Goal: Download file/media

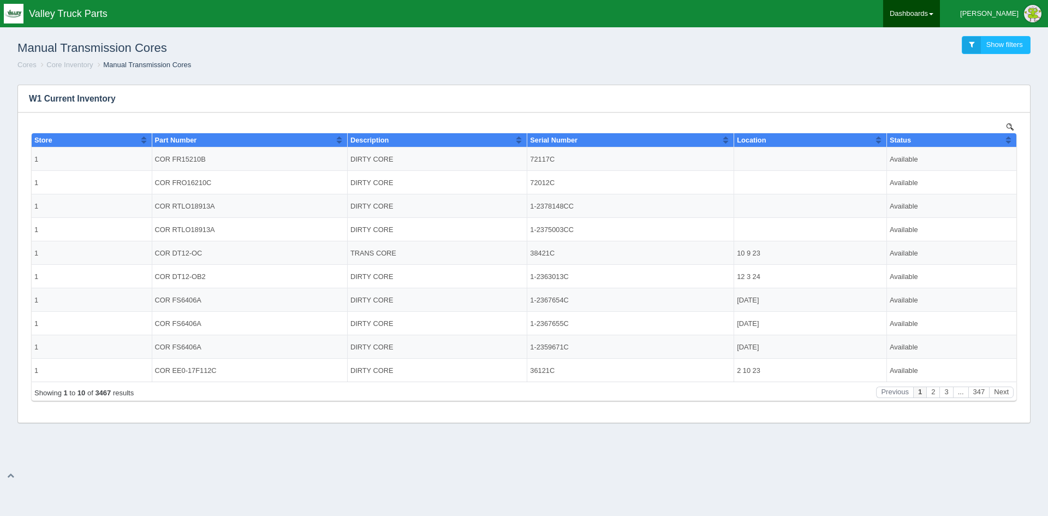
click at [940, 12] on link "Dashboards" at bounding box center [911, 13] width 57 height 27
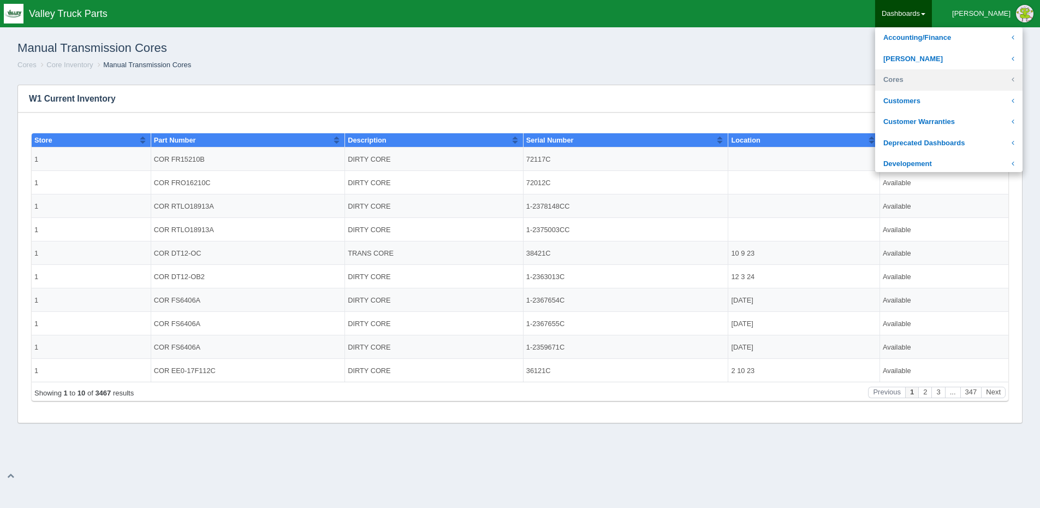
click at [947, 75] on link "Cores" at bounding box center [948, 79] width 147 height 21
click at [959, 102] on link "Core Inventory" at bounding box center [948, 101] width 147 height 21
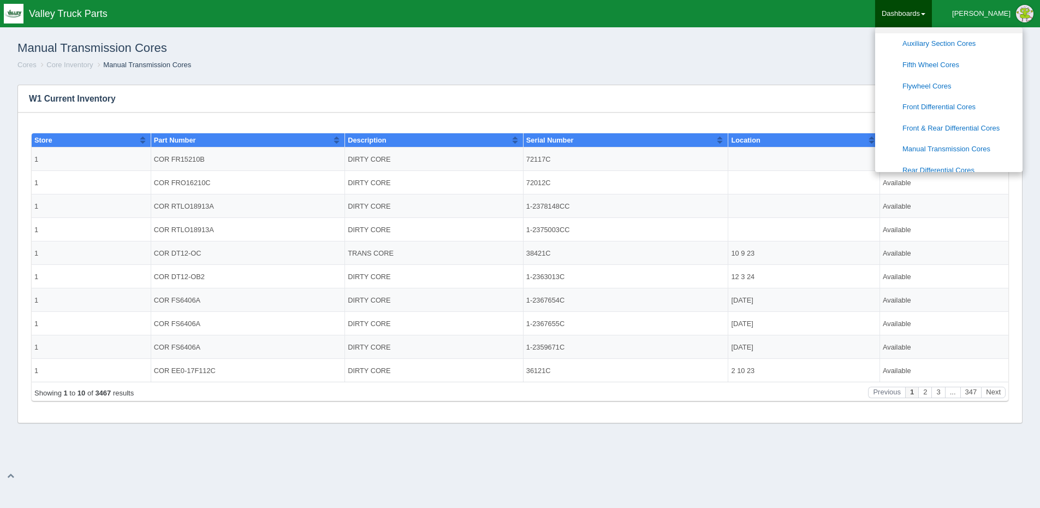
scroll to position [218, 0]
click at [968, 71] on link "Steering Gear Cores" at bounding box center [948, 81] width 147 height 21
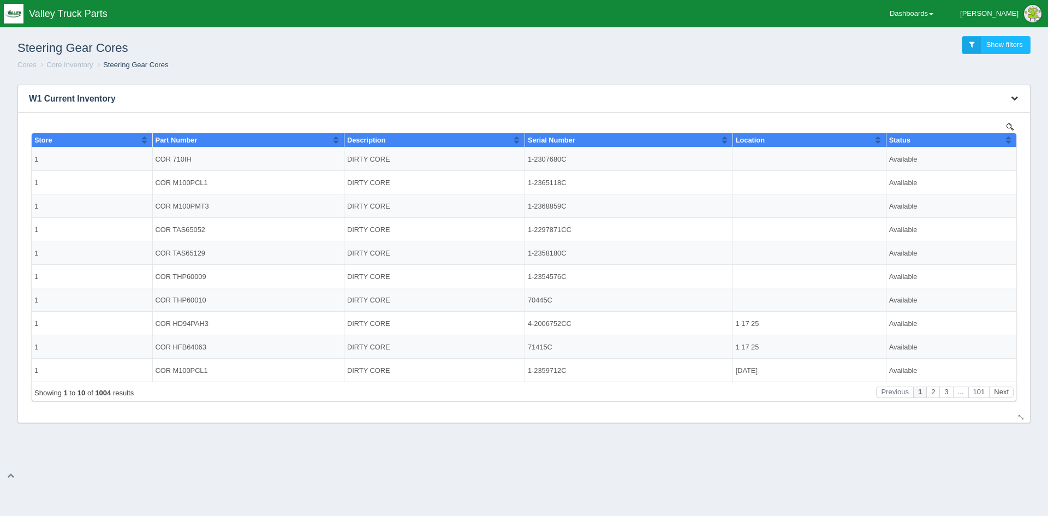
click at [1016, 97] on icon "button" at bounding box center [1014, 97] width 7 height 7
click at [975, 111] on link "Download CSV" at bounding box center [977, 115] width 87 height 16
click at [940, 10] on link "Dashboards" at bounding box center [911, 13] width 57 height 27
